Goal: Task Accomplishment & Management: Manage account settings

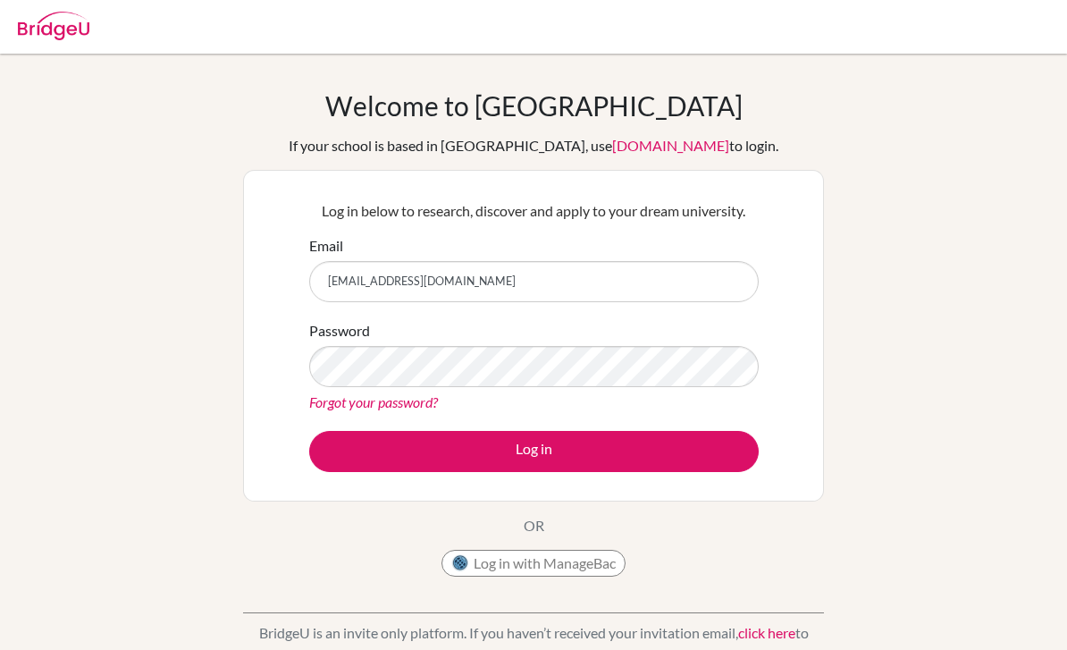
type input "[EMAIL_ADDRESS][DOMAIN_NAME]"
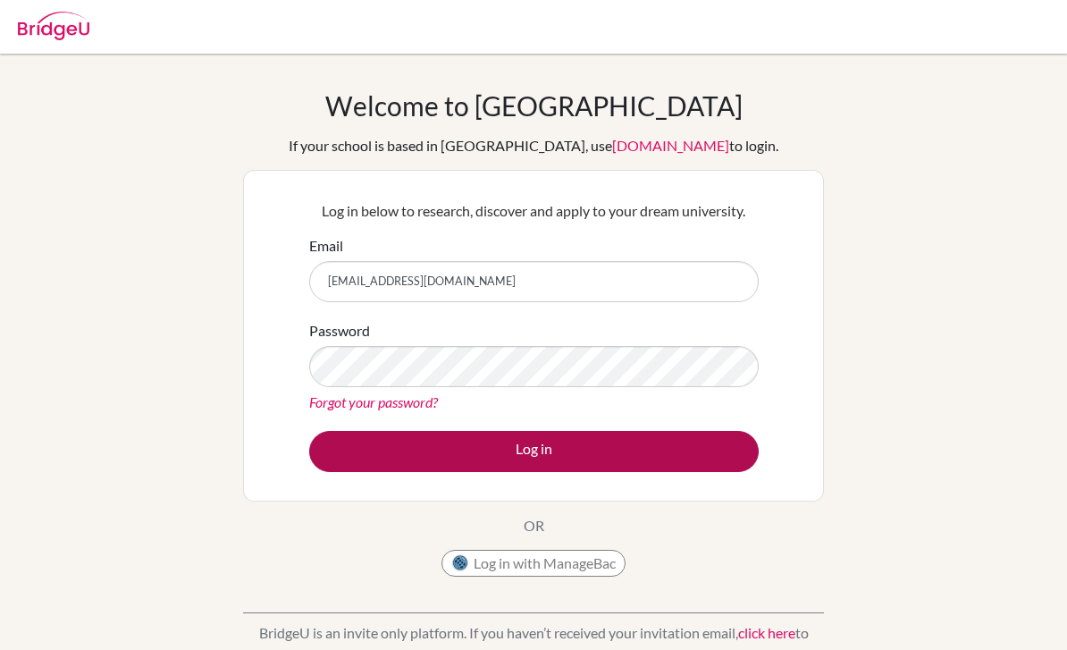
click at [464, 460] on button "Log in" at bounding box center [533, 451] width 449 height 41
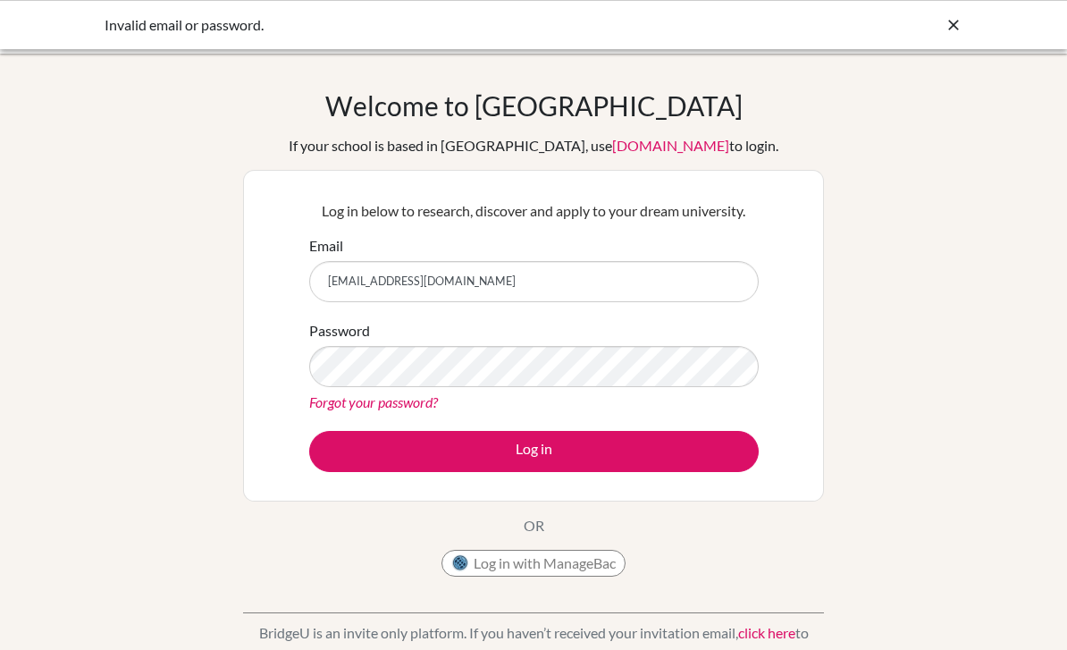
click at [361, 408] on link "Forgot your password?" at bounding box center [373, 401] width 129 height 17
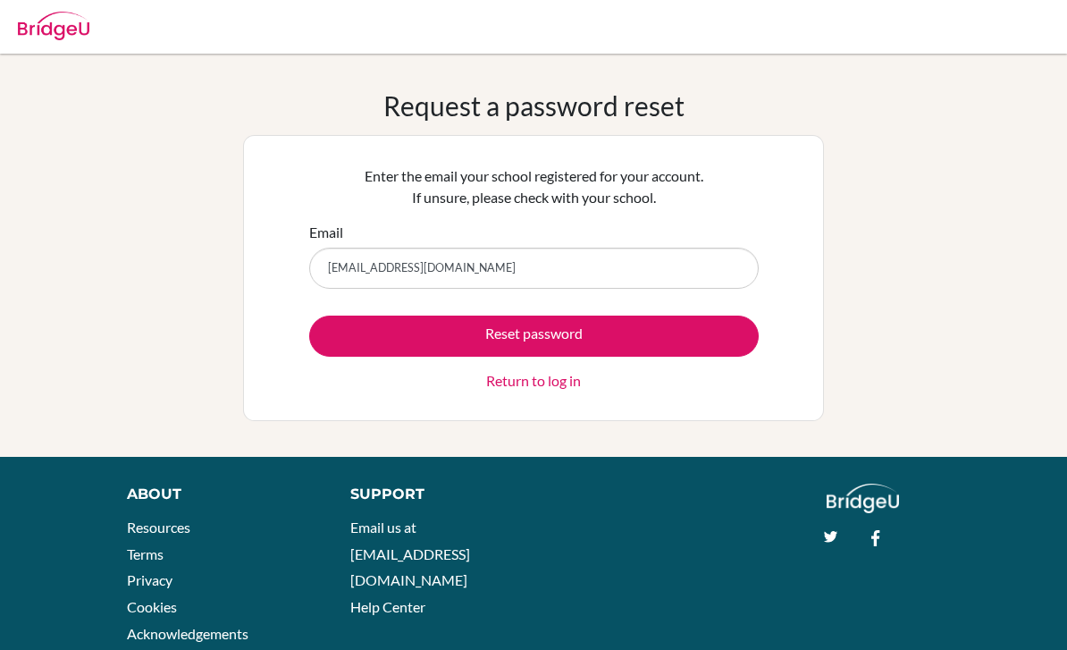
type input "[EMAIL_ADDRESS][DOMAIN_NAME]"
click at [533, 335] on button "Reset password" at bounding box center [533, 335] width 449 height 41
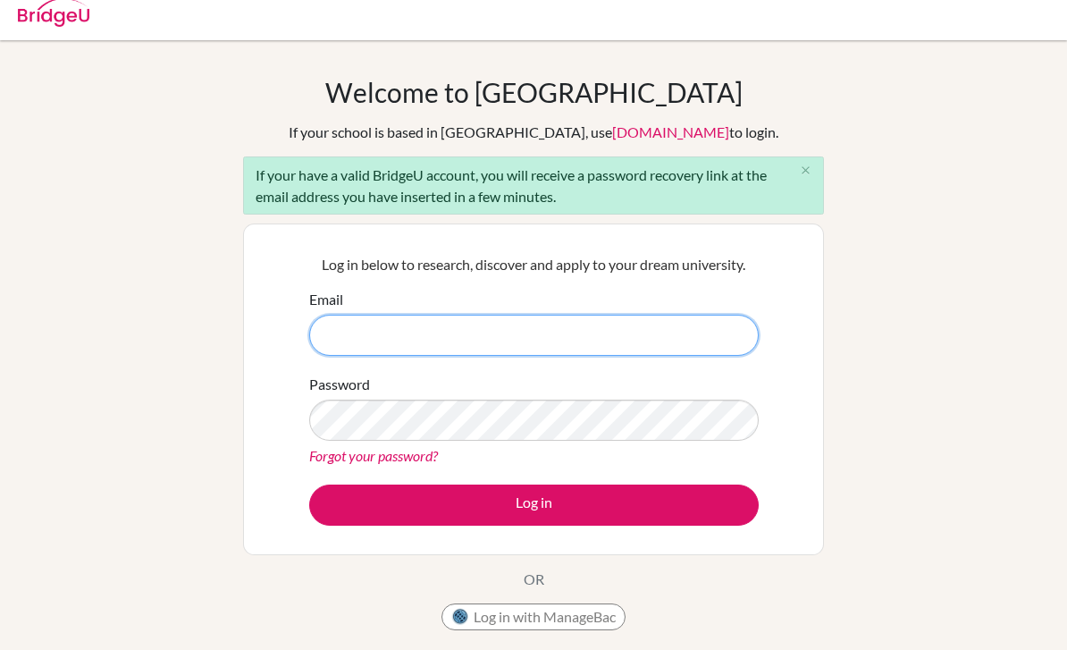
scroll to position [14, 0]
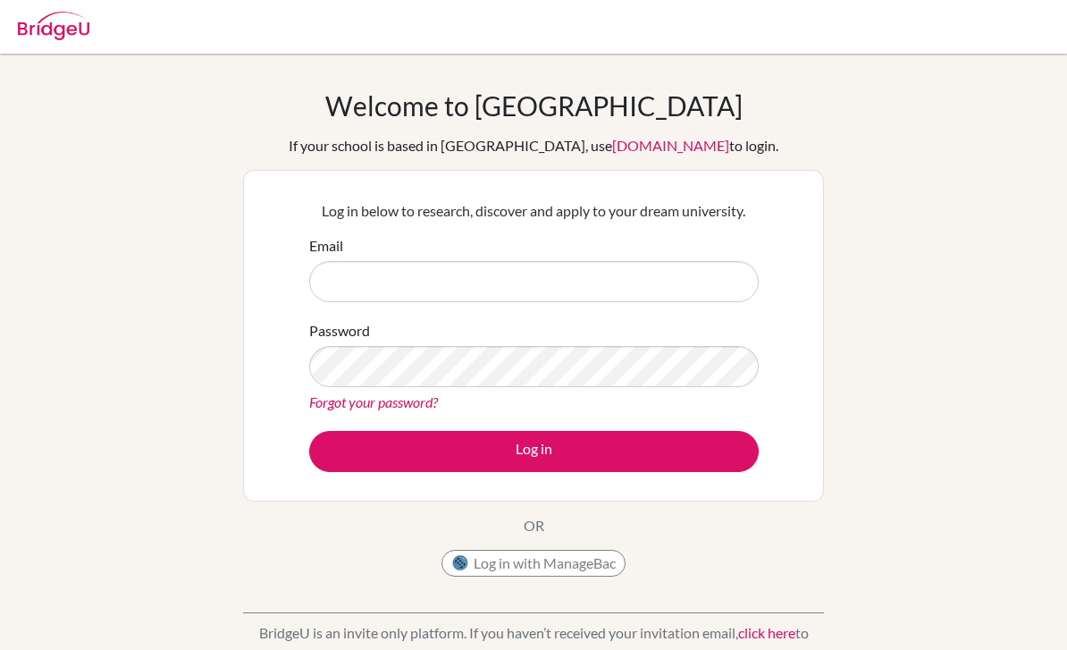
scroll to position [123, 0]
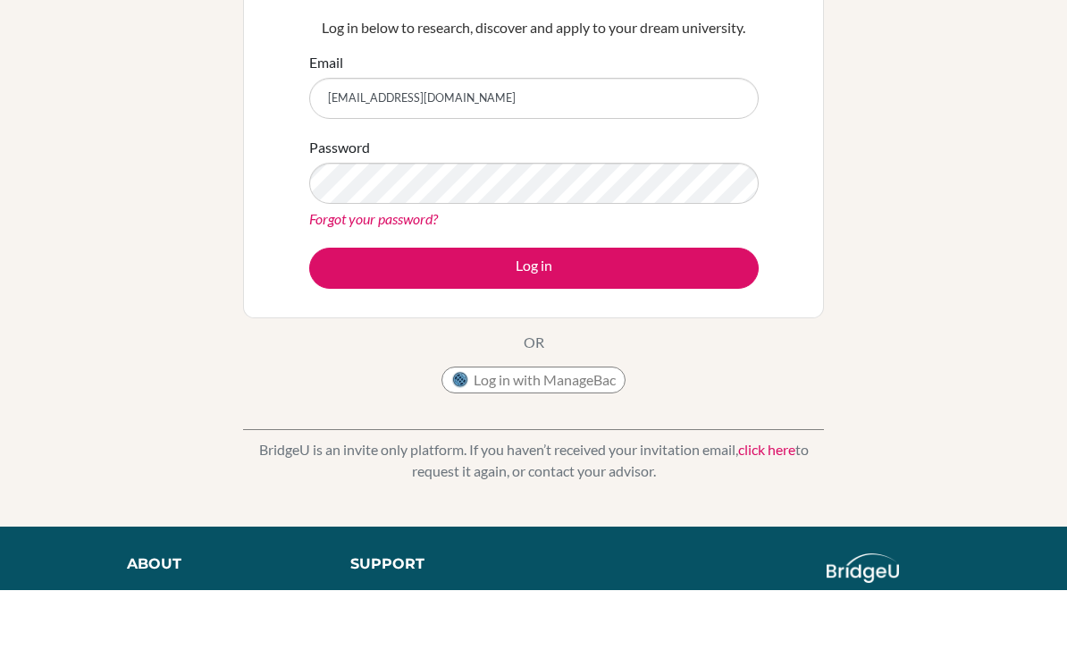
type input "[EMAIL_ADDRESS][DOMAIN_NAME]"
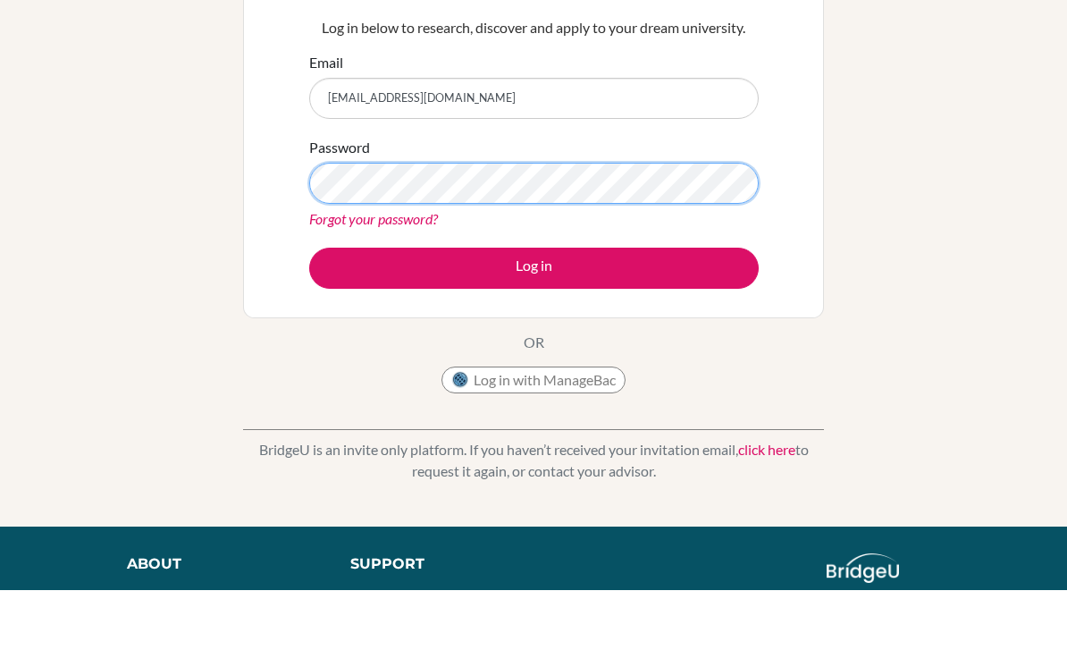
click at [533, 348] on button "Log in" at bounding box center [533, 327] width 449 height 41
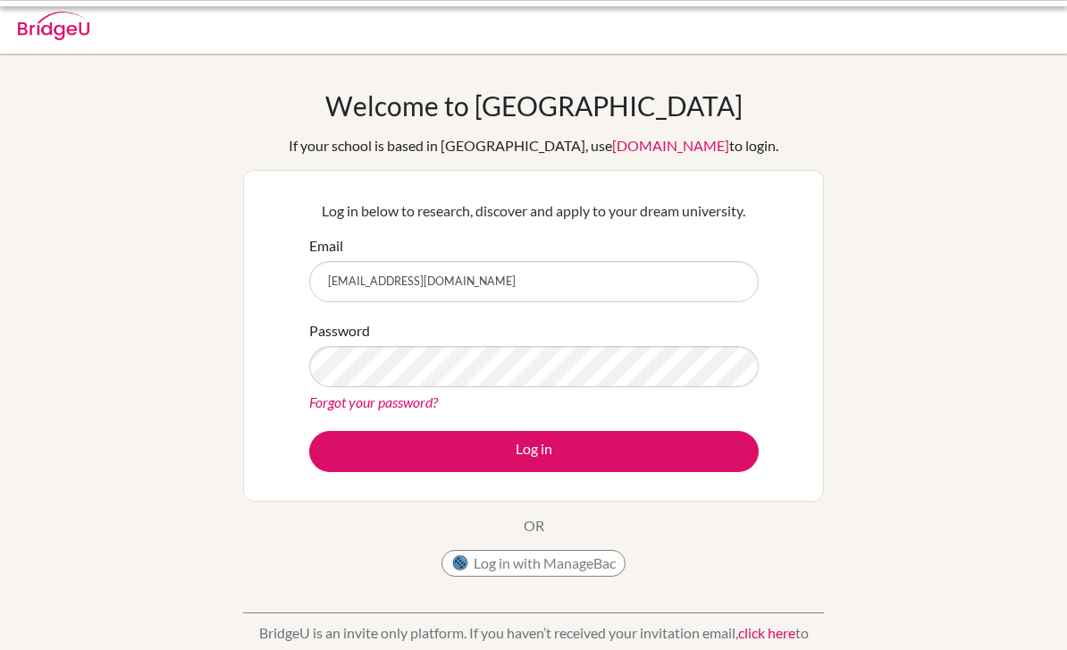
scroll to position [123, 0]
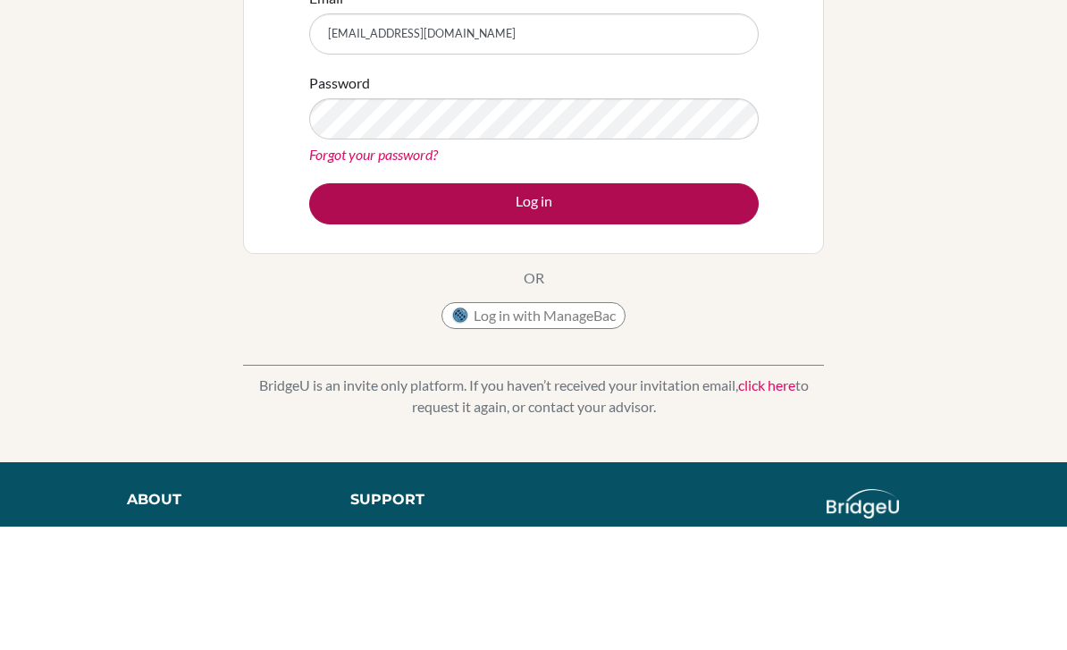
click at [512, 331] on button "Log in" at bounding box center [533, 327] width 449 height 41
